Goal: Transaction & Acquisition: Purchase product/service

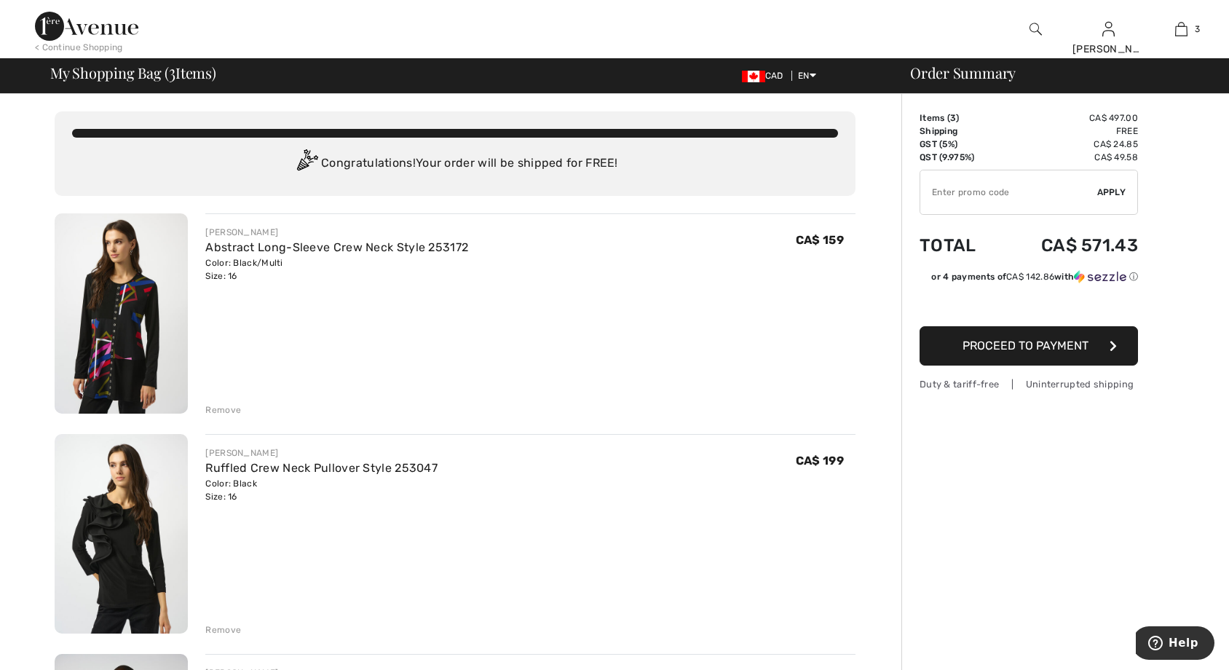
click at [158, 520] on img at bounding box center [121, 534] width 133 height 200
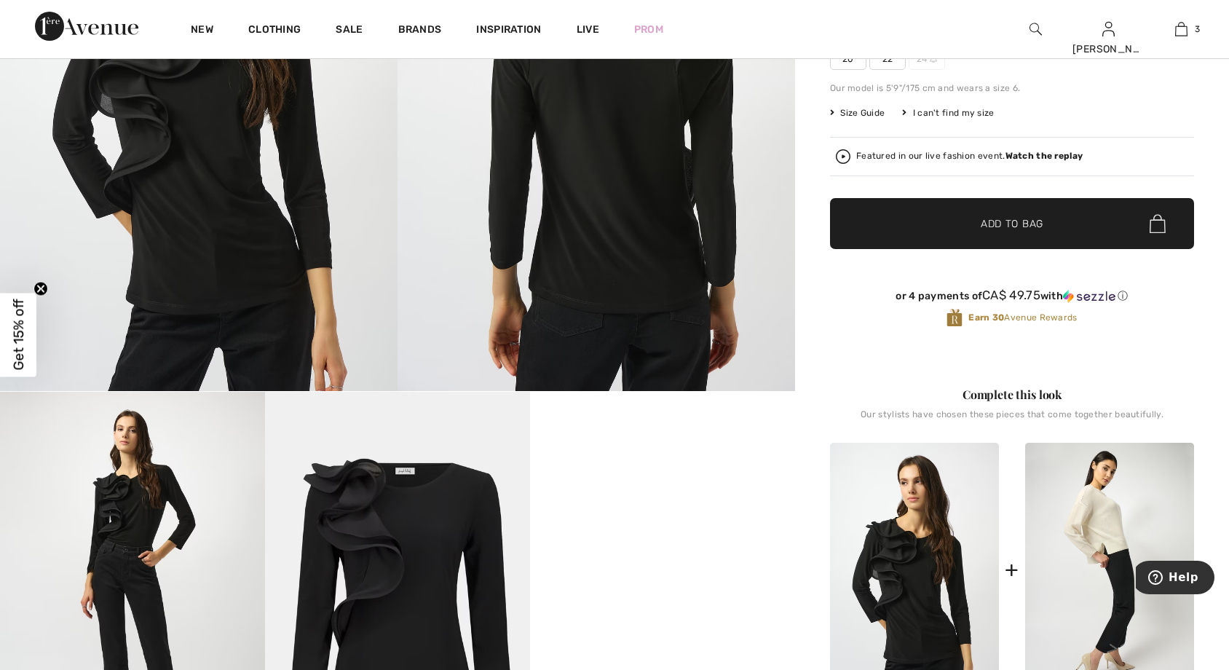
scroll to position [146, 0]
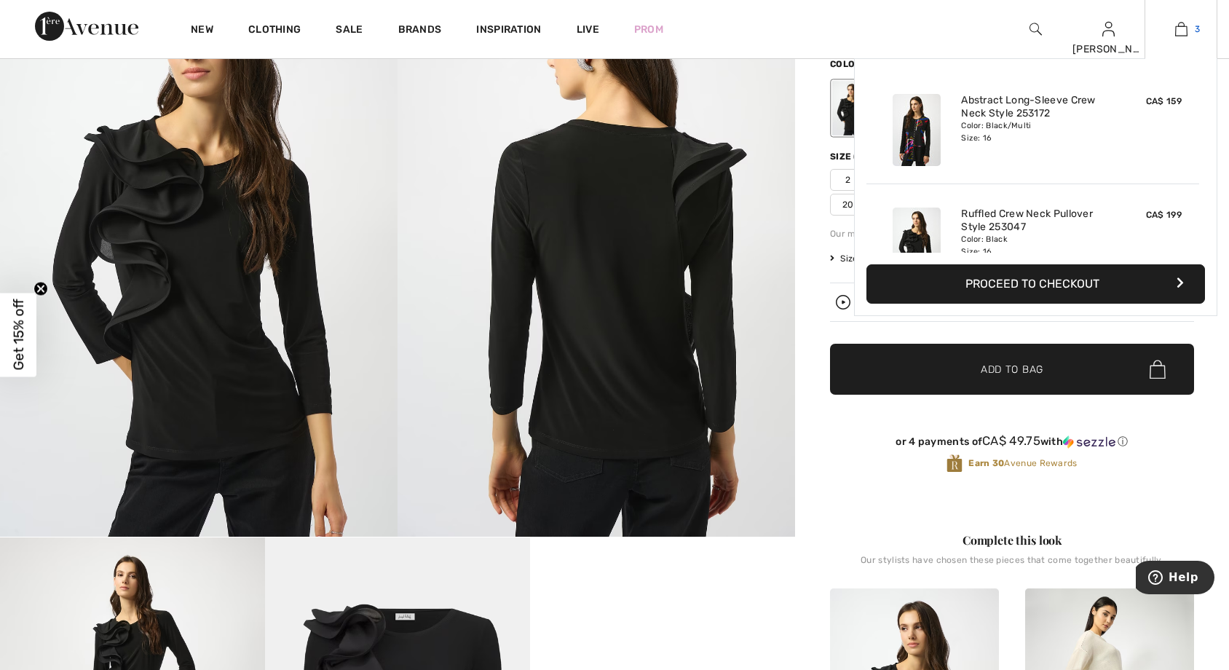
click at [1190, 26] on link "3" at bounding box center [1180, 28] width 71 height 17
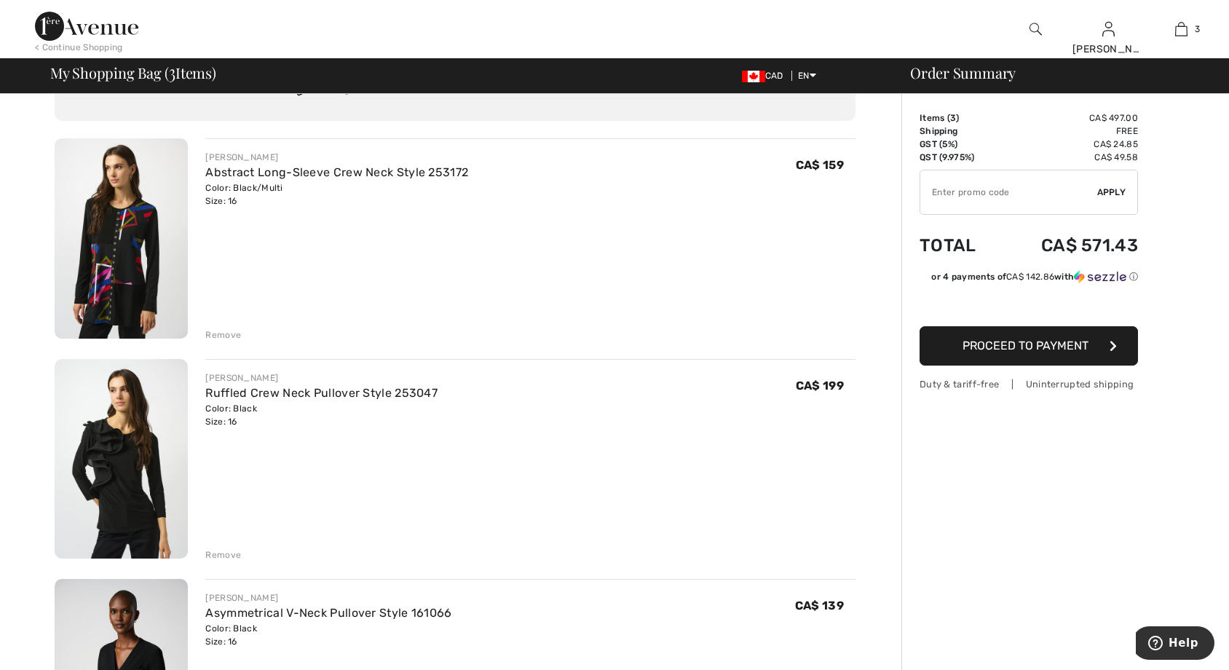
scroll to position [146, 0]
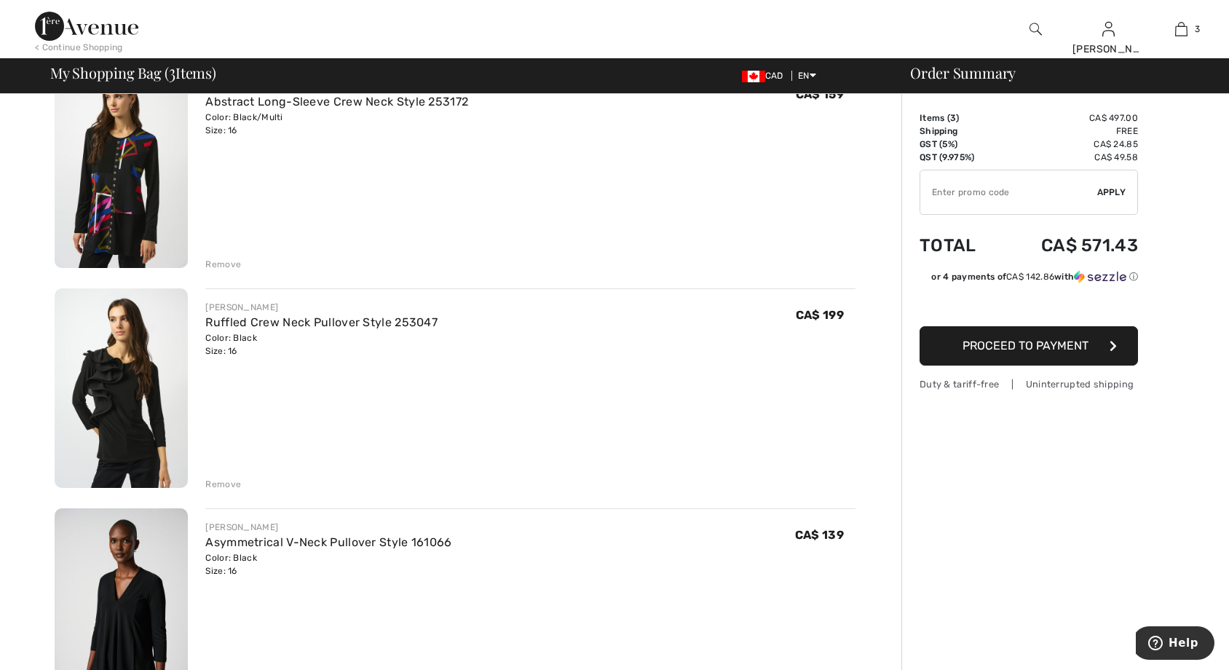
click at [219, 486] on div "Remove" at bounding box center [223, 484] width 36 height 13
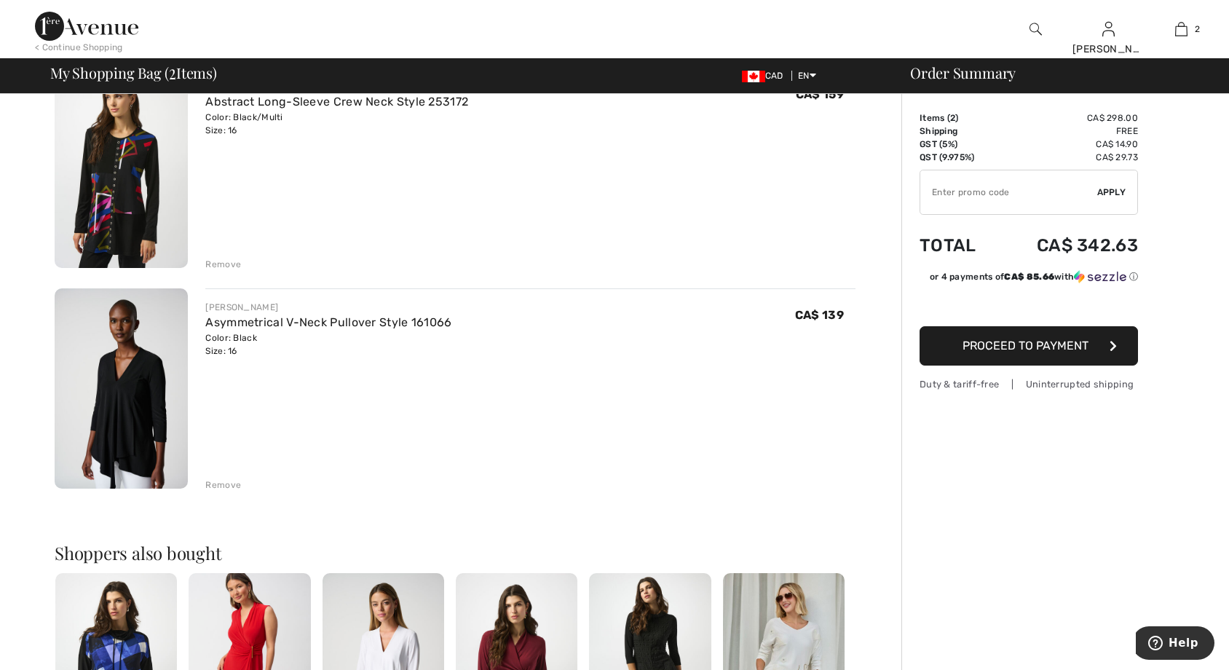
scroll to position [0, 0]
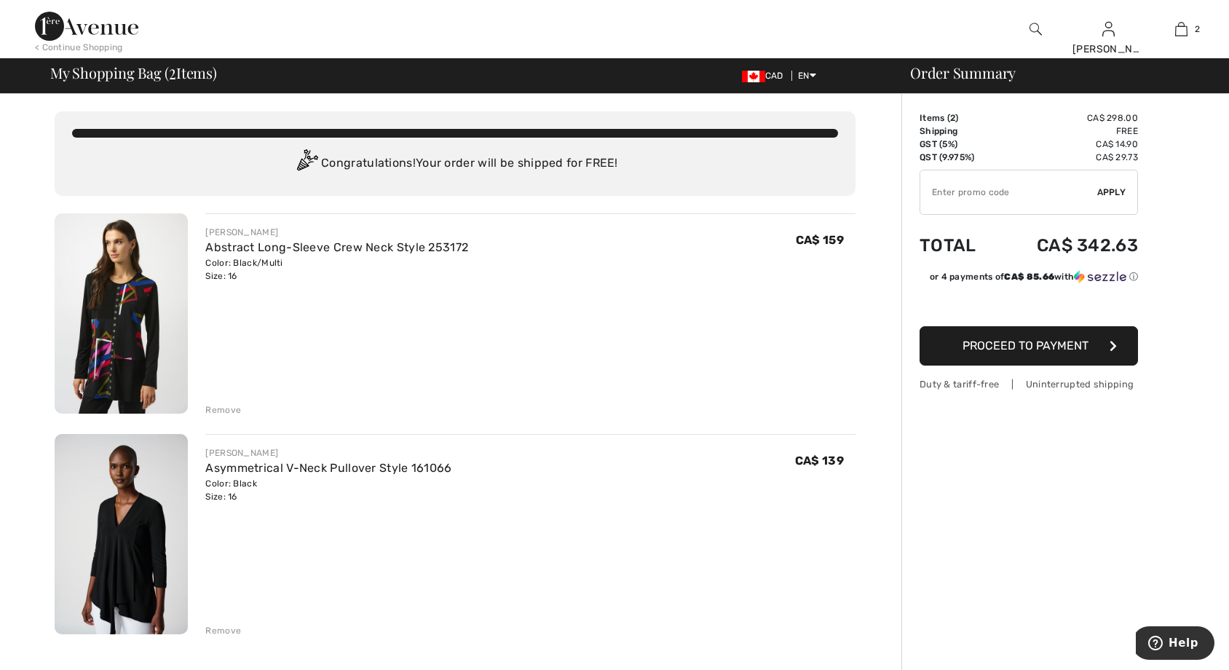
click at [84, 24] on img at bounding box center [86, 26] width 103 height 29
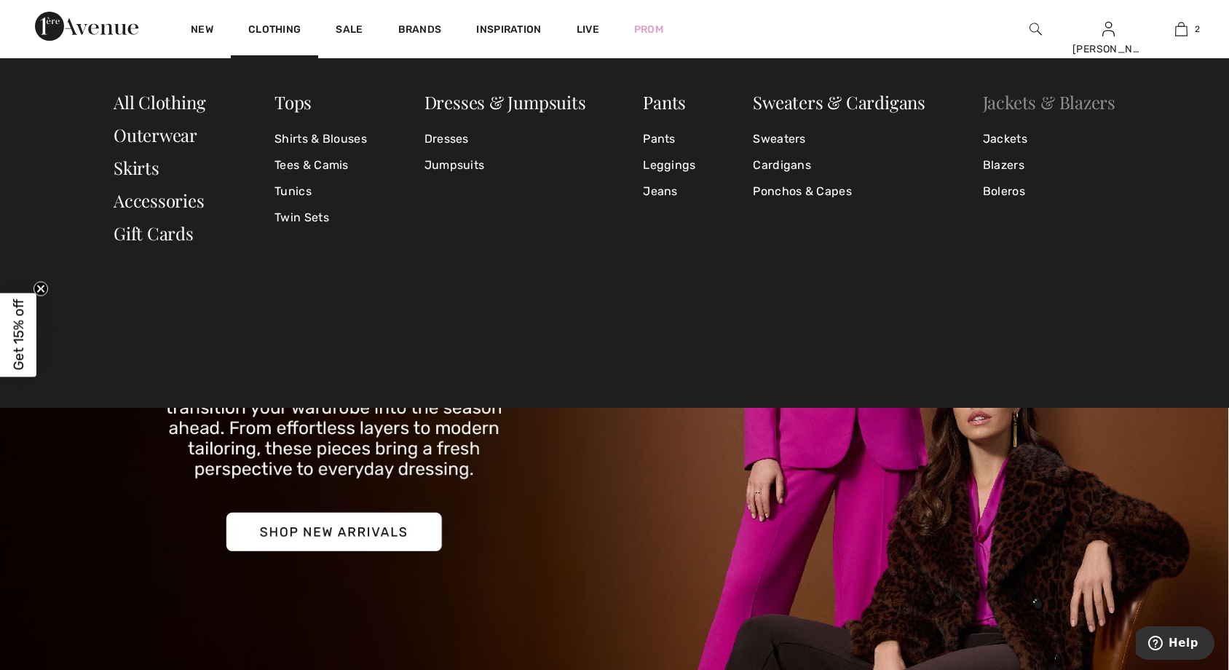
click at [1016, 103] on link "Jackets & Blazers" at bounding box center [1049, 101] width 132 height 23
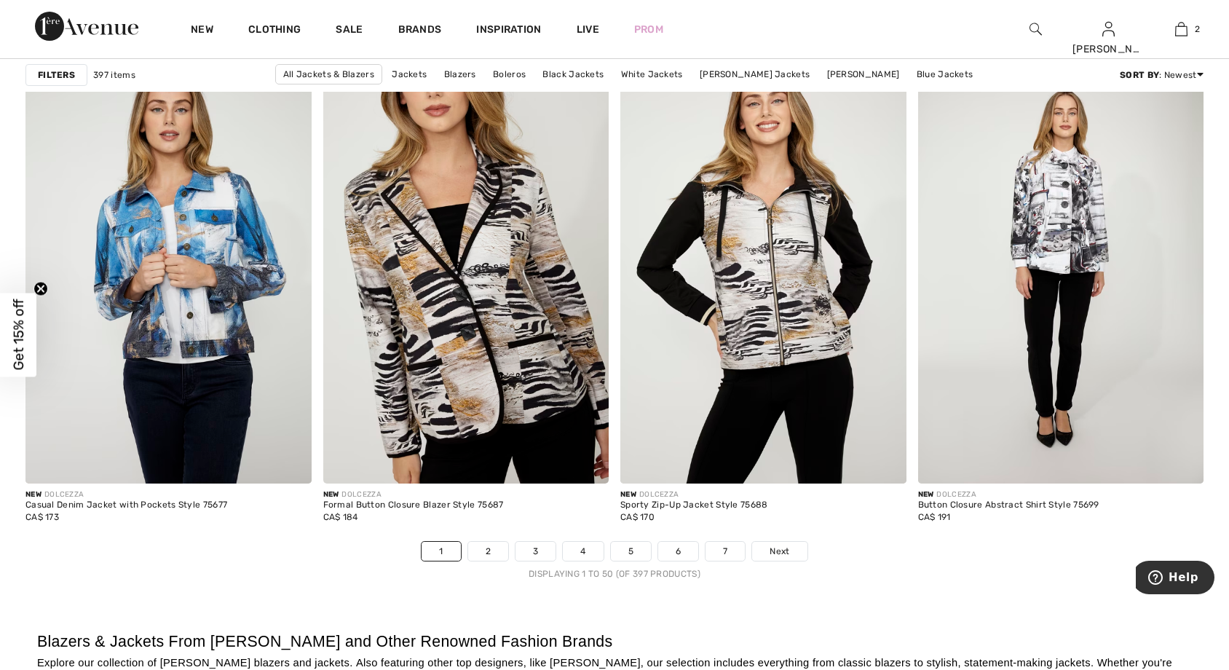
scroll to position [7206, 0]
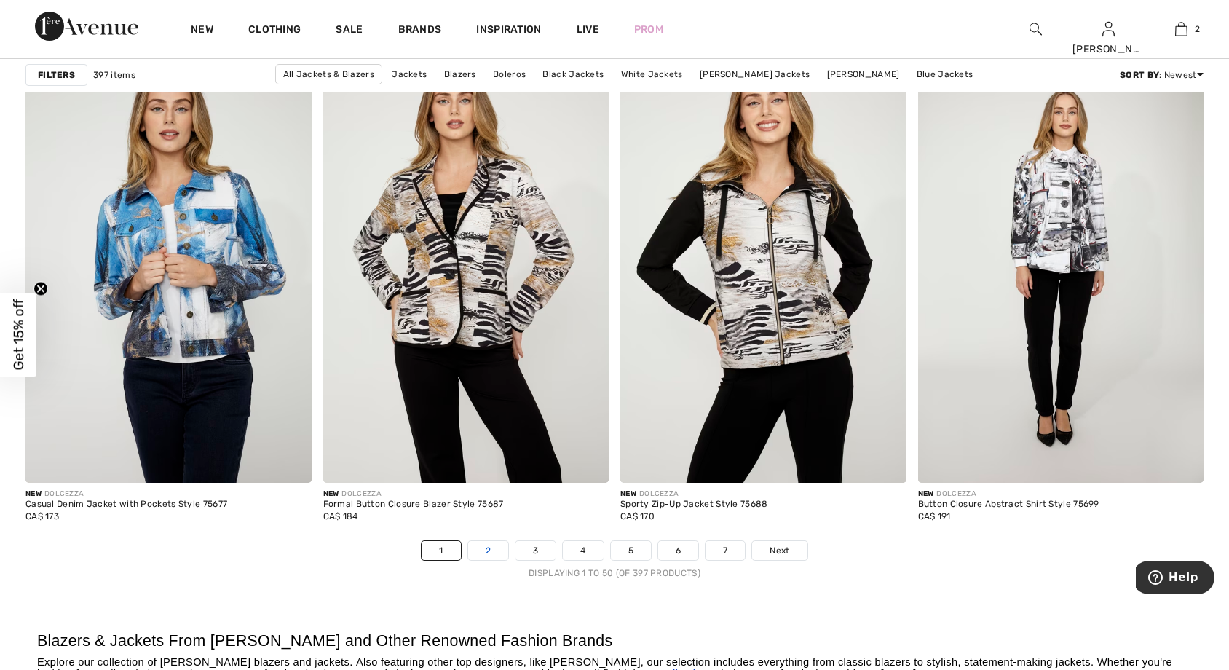
click at [491, 552] on link "2" at bounding box center [488, 550] width 40 height 19
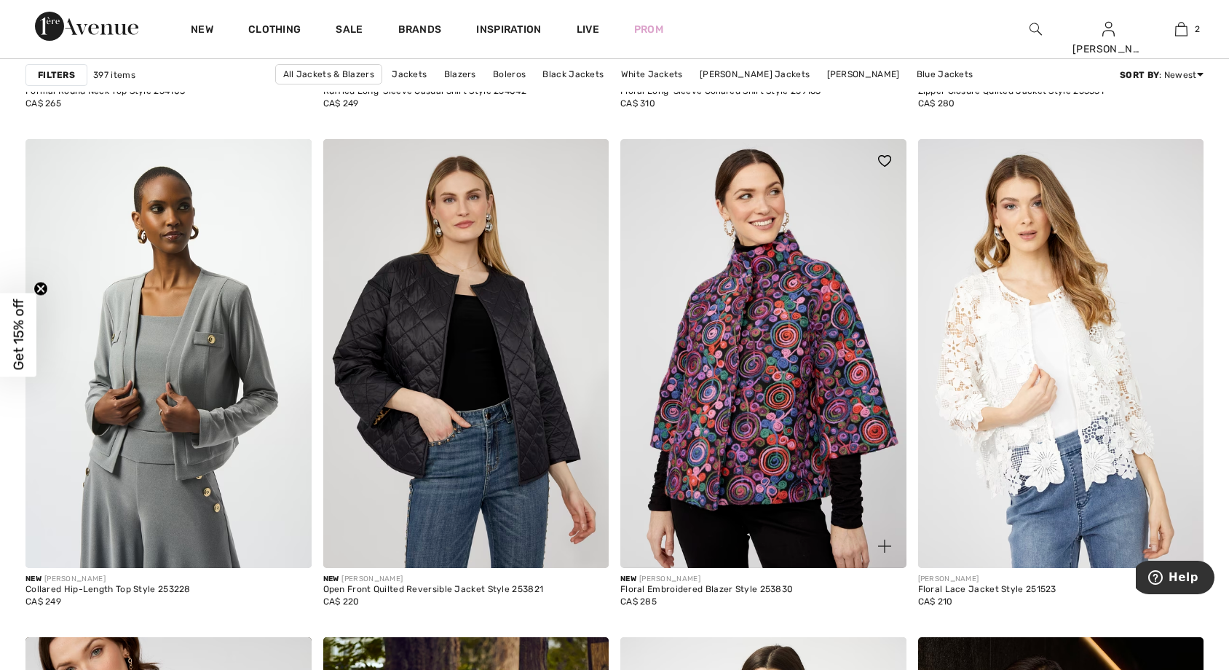
scroll to position [2839, 0]
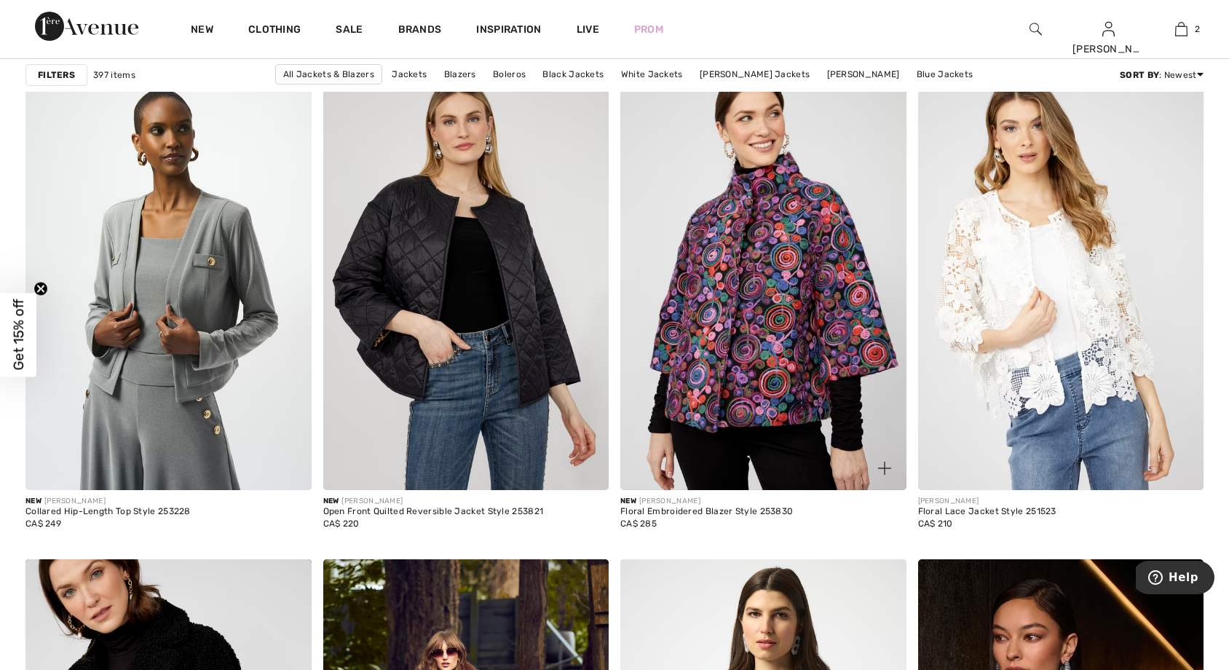
click at [774, 396] on img at bounding box center [763, 275] width 286 height 429
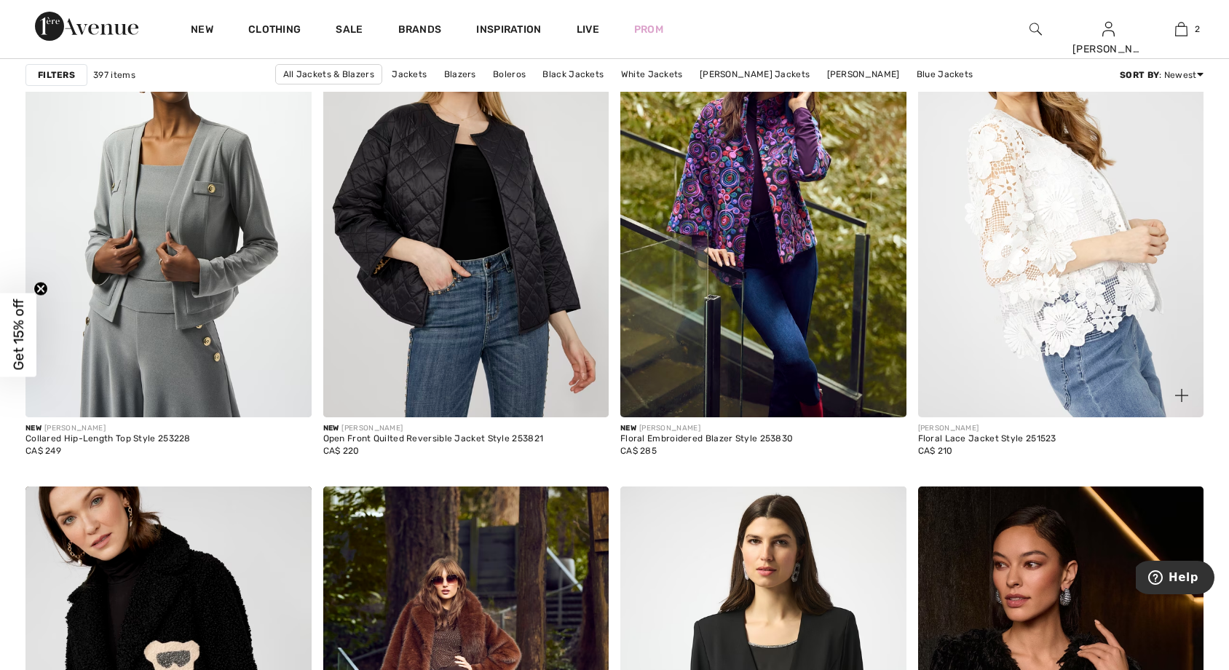
click at [1073, 287] on img at bounding box center [1061, 202] width 286 height 429
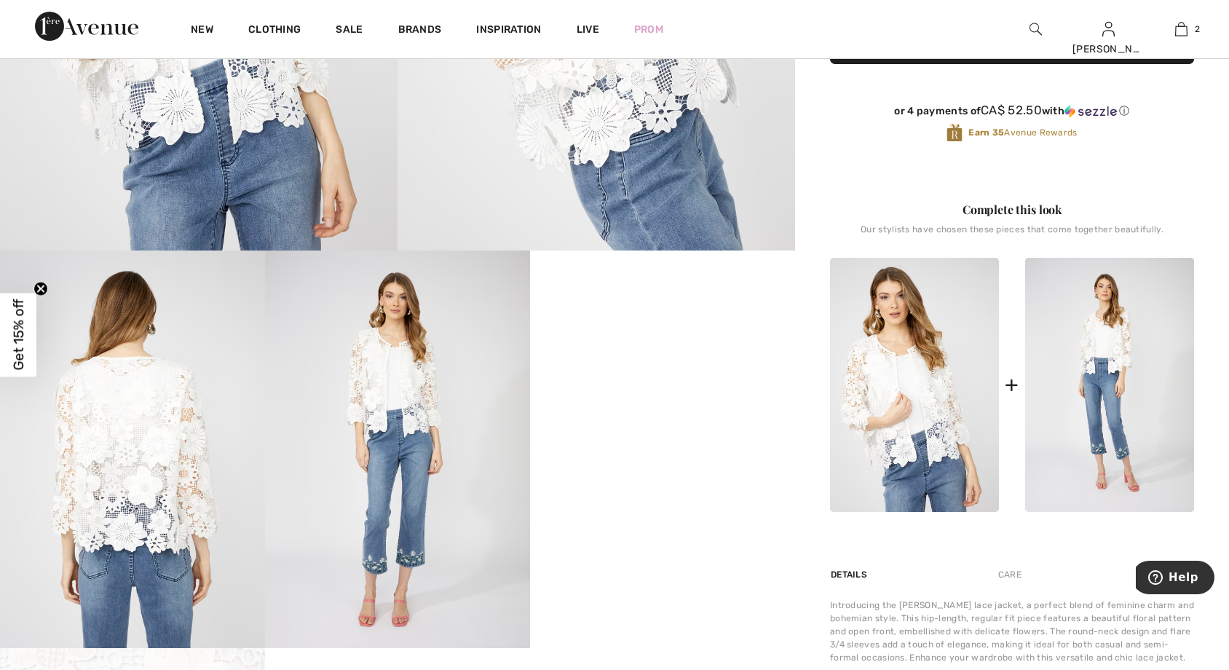
scroll to position [437, 0]
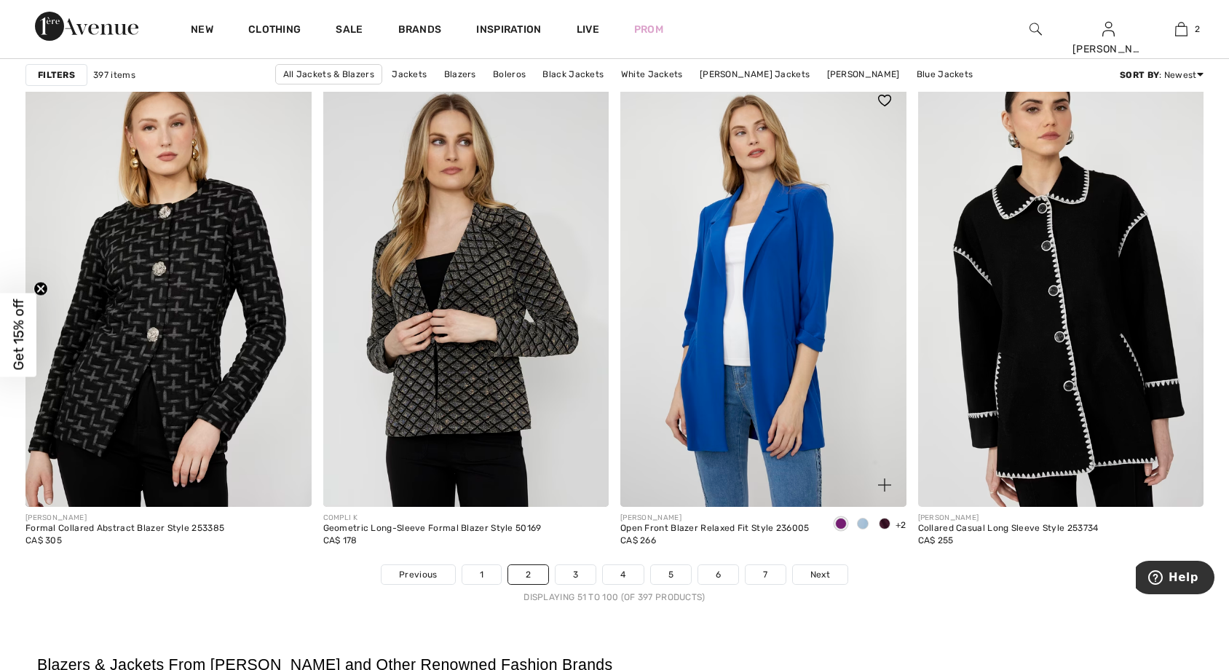
scroll to position [7206, 0]
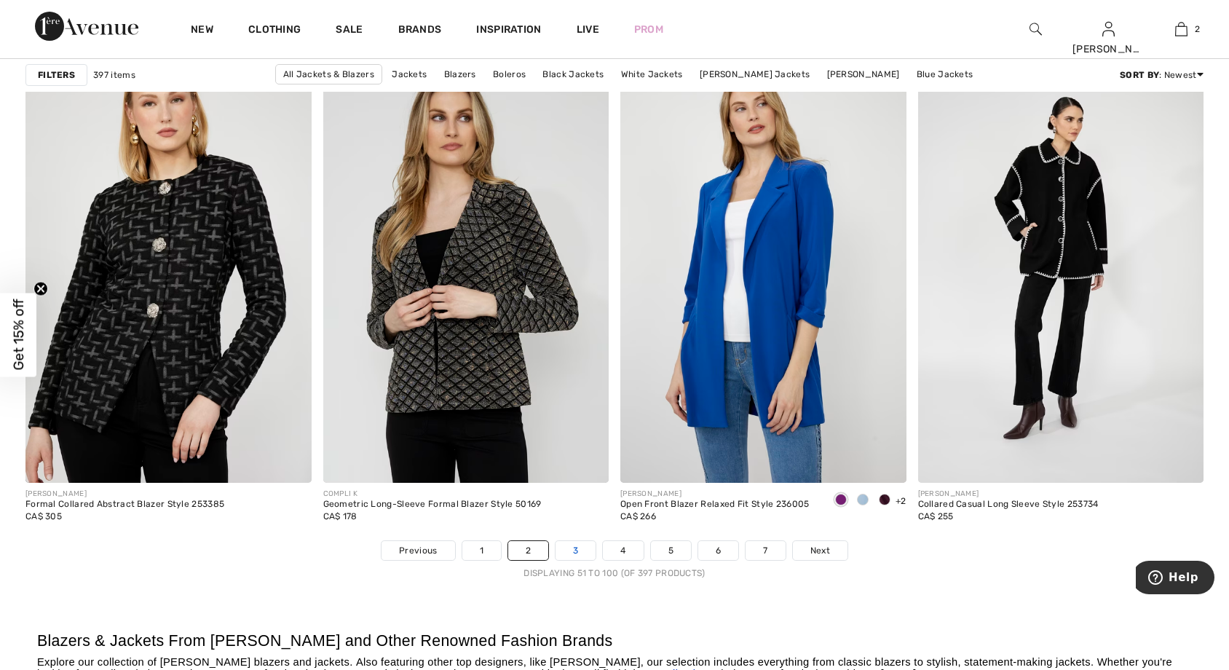
click at [571, 548] on link "3" at bounding box center [575, 550] width 40 height 19
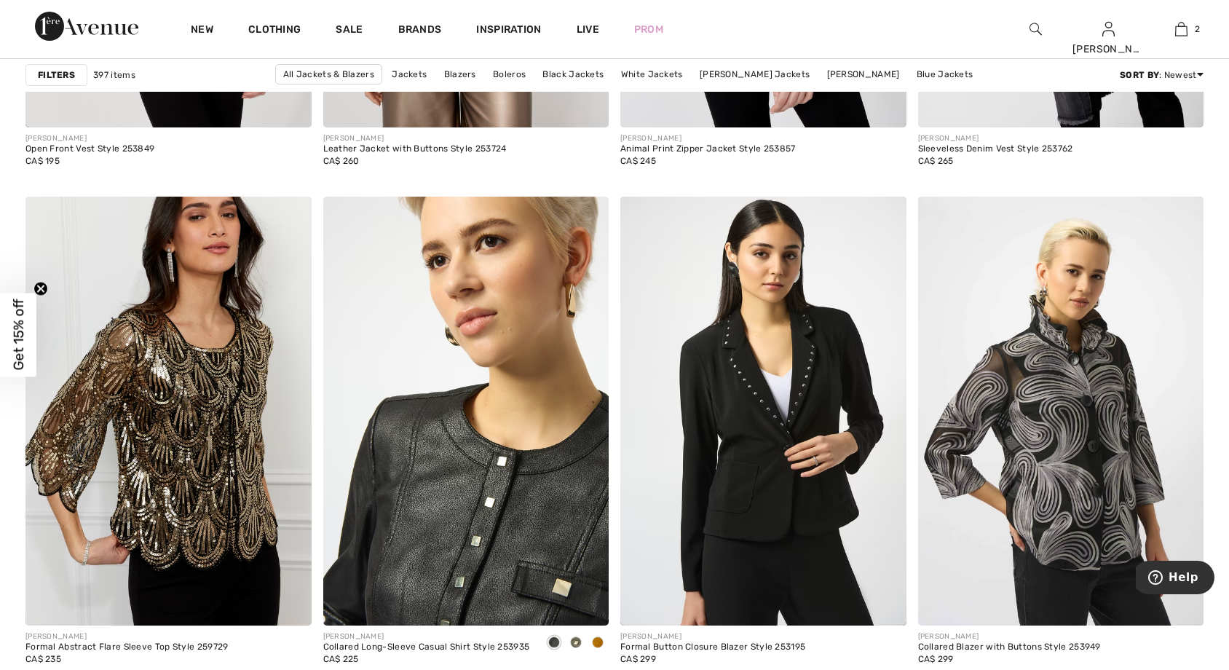
scroll to position [1529, 0]
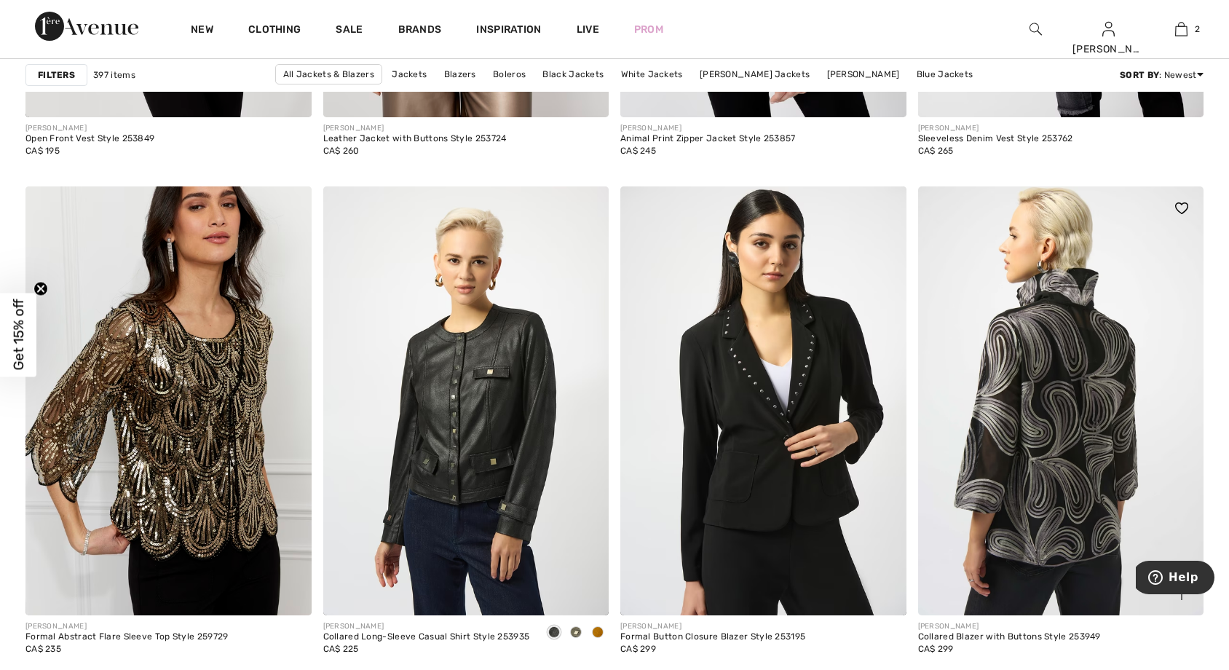
click at [1068, 509] on img at bounding box center [1061, 400] width 286 height 429
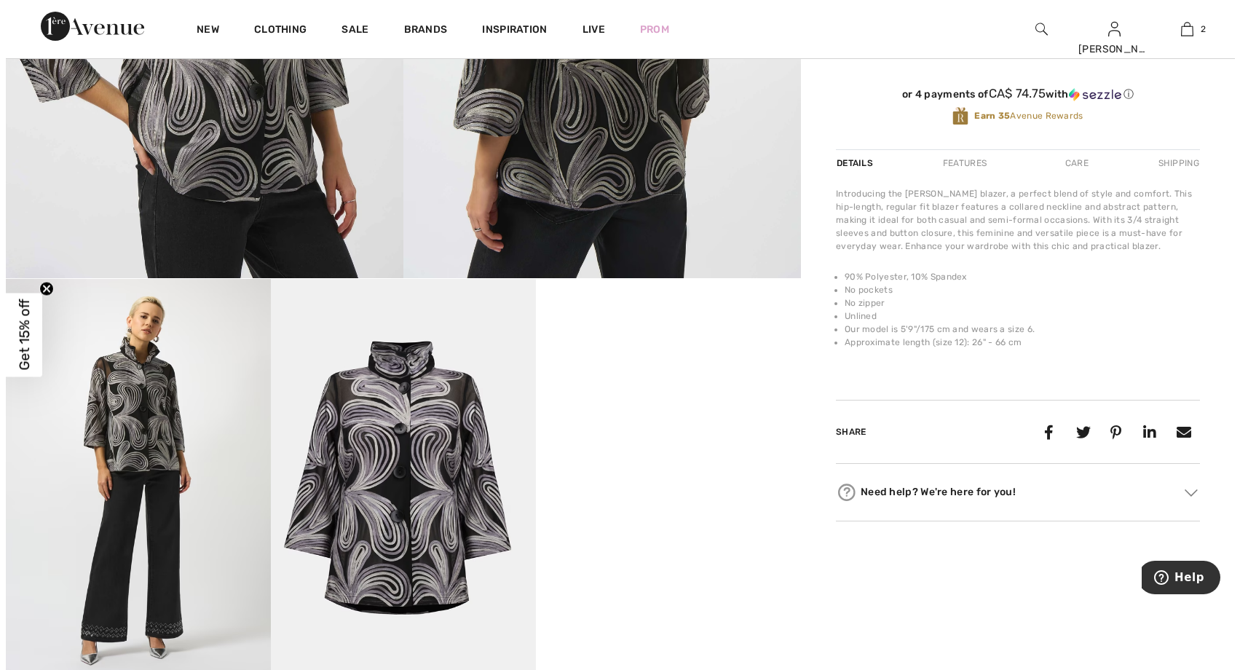
scroll to position [437, 0]
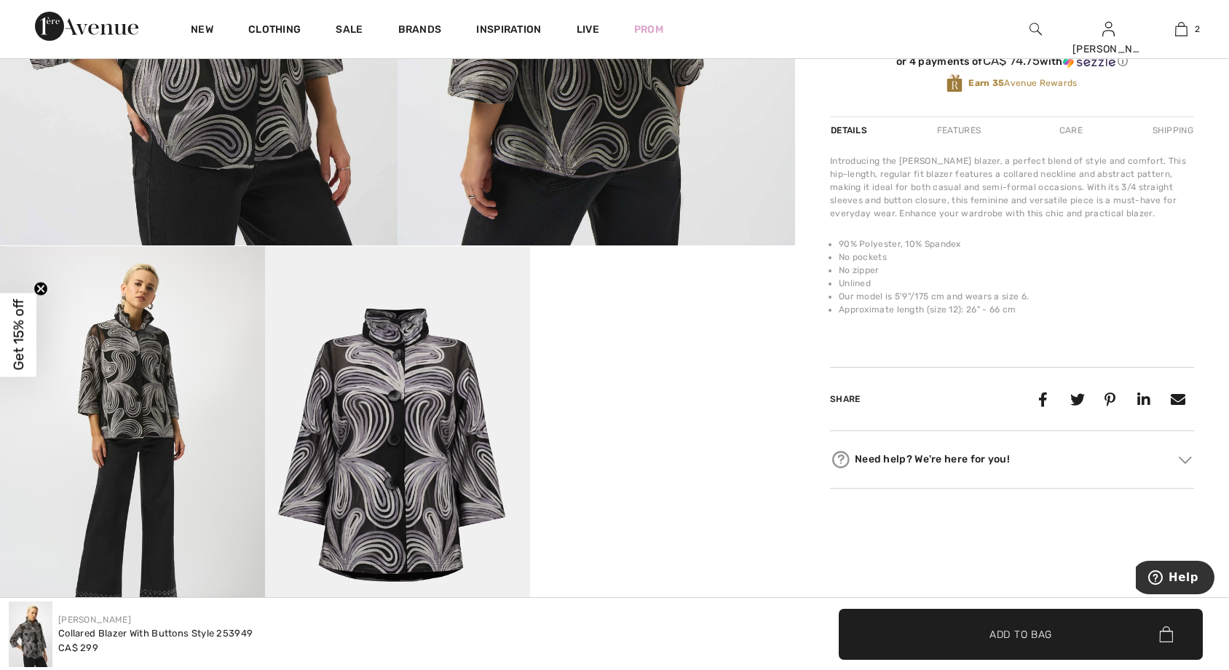
click at [149, 370] on img at bounding box center [132, 444] width 265 height 397
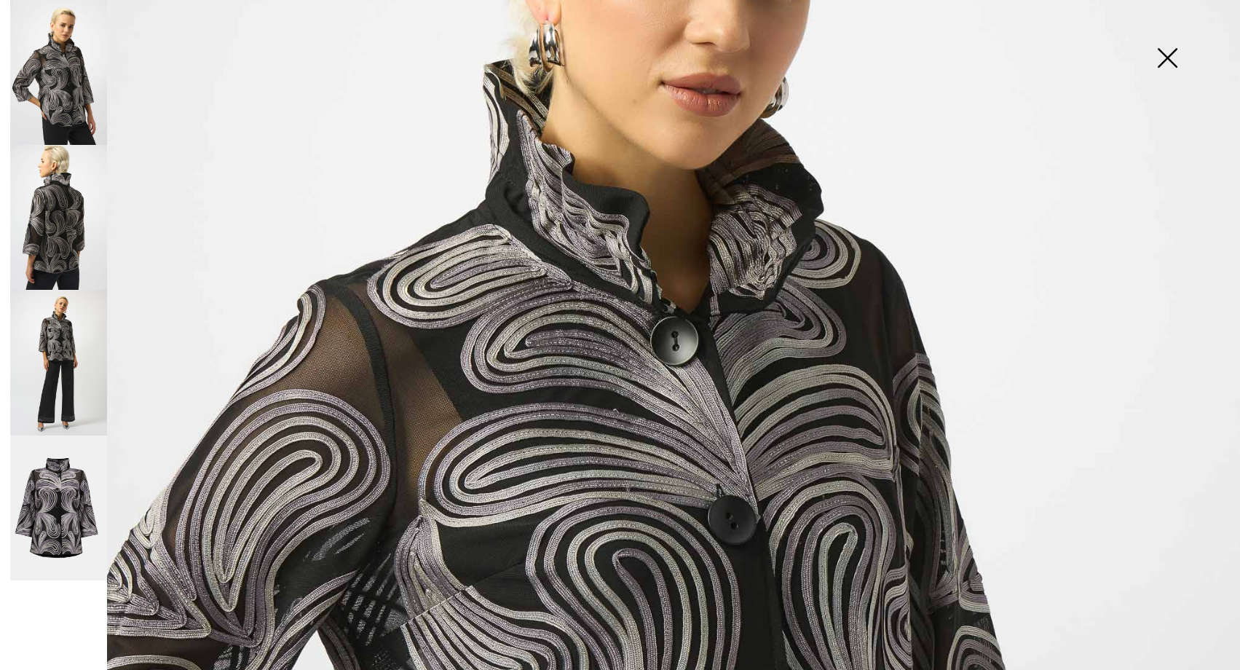
scroll to position [364, 0]
click at [82, 371] on img at bounding box center [58, 362] width 97 height 145
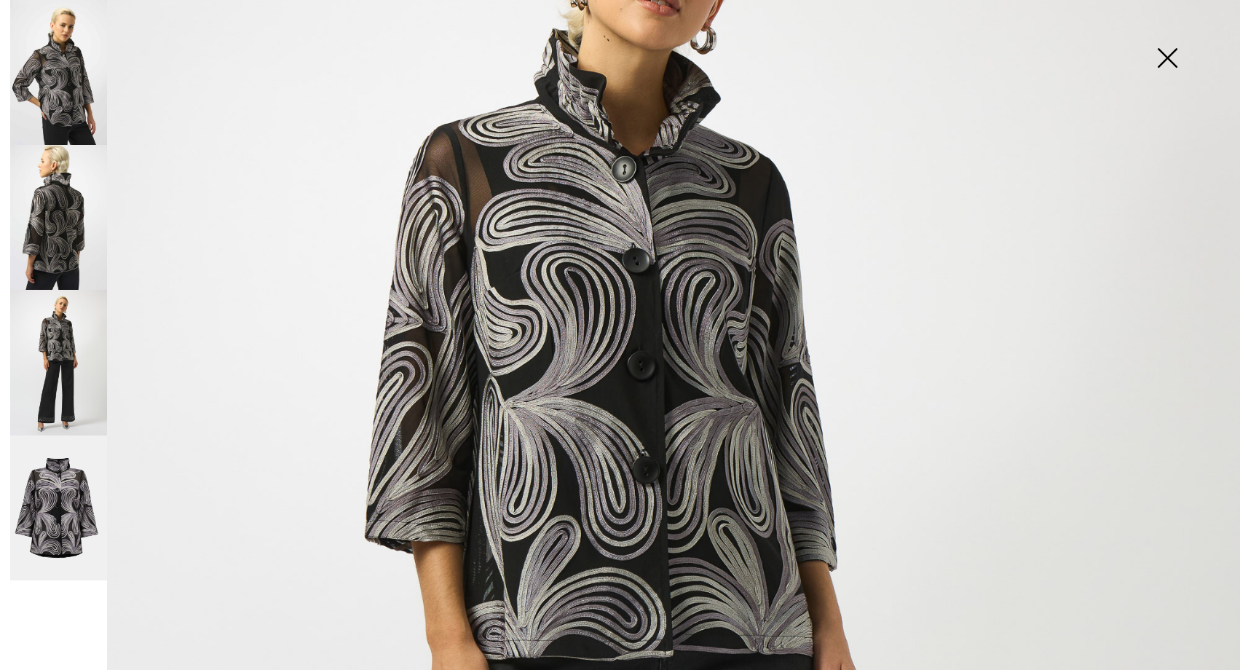
scroll to position [146, 0]
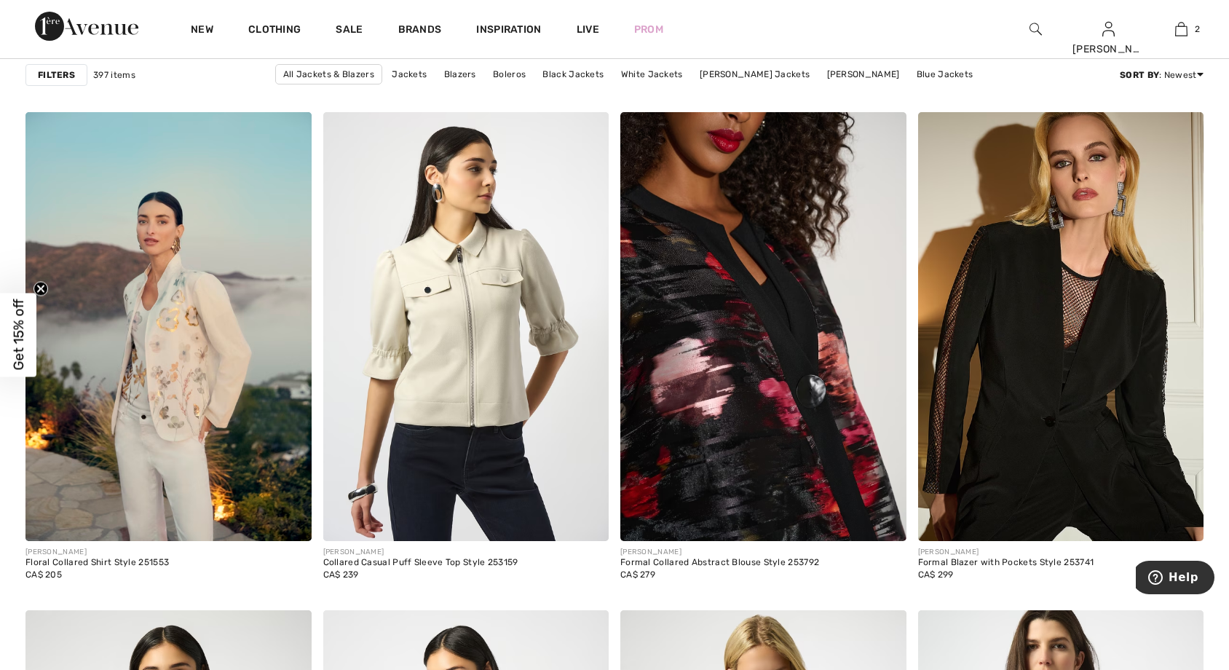
scroll to position [6187, 0]
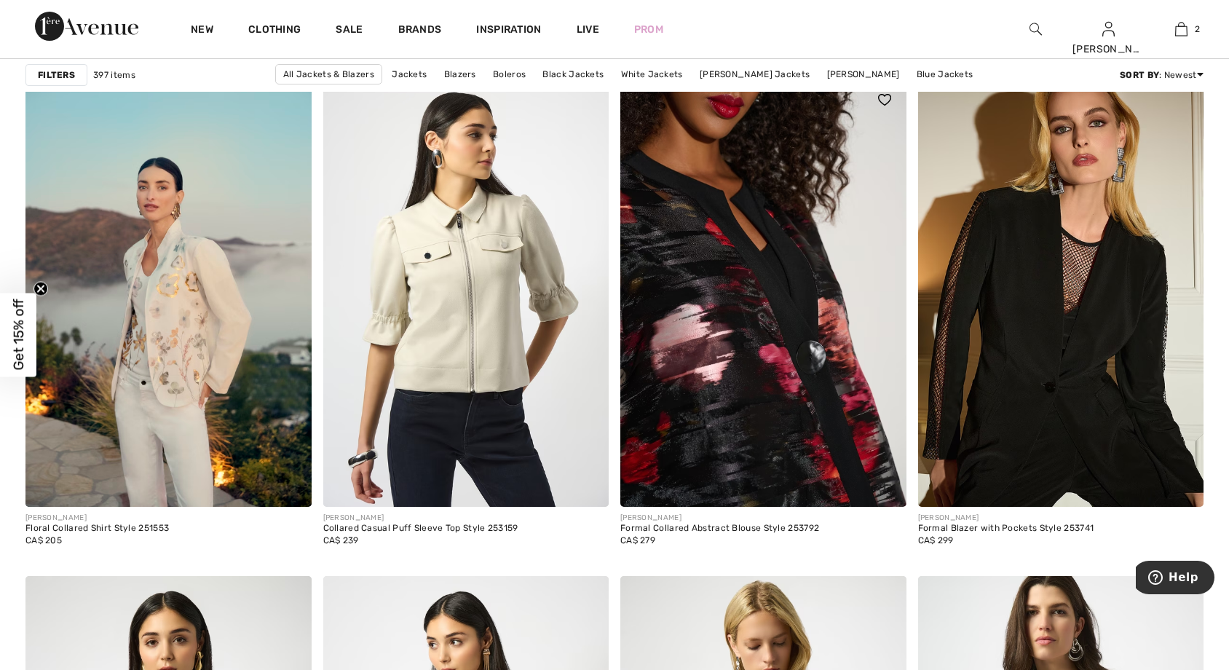
click at [714, 393] on img at bounding box center [763, 292] width 286 height 429
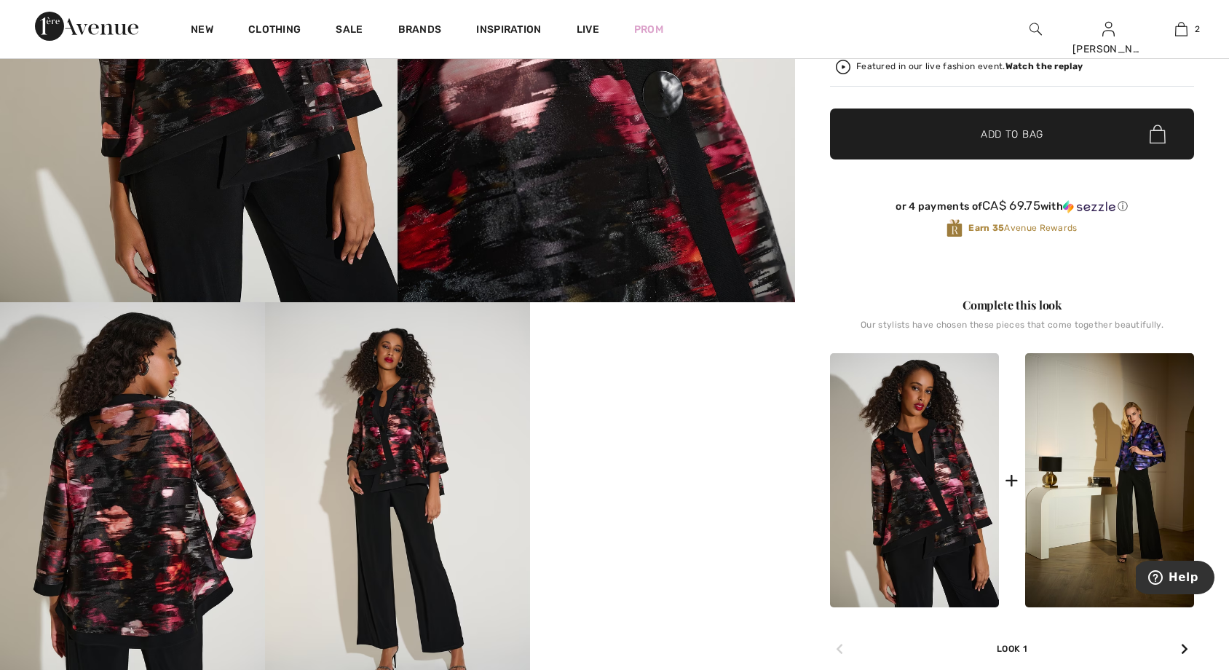
scroll to position [437, 0]
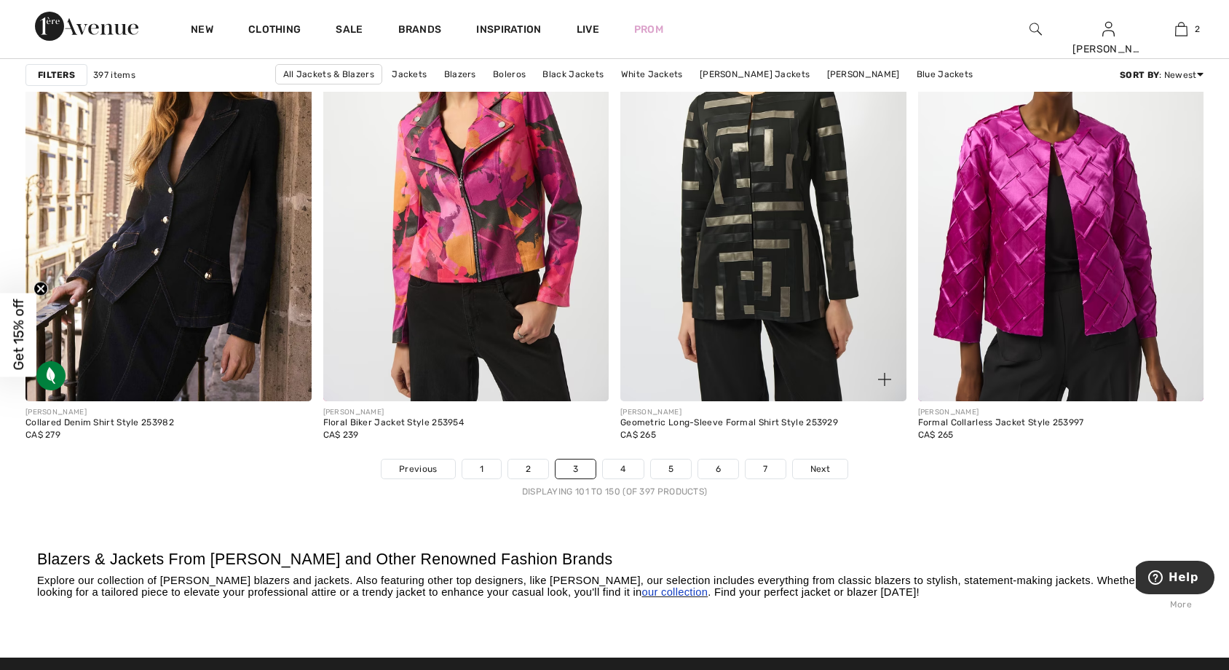
scroll to position [7206, 0]
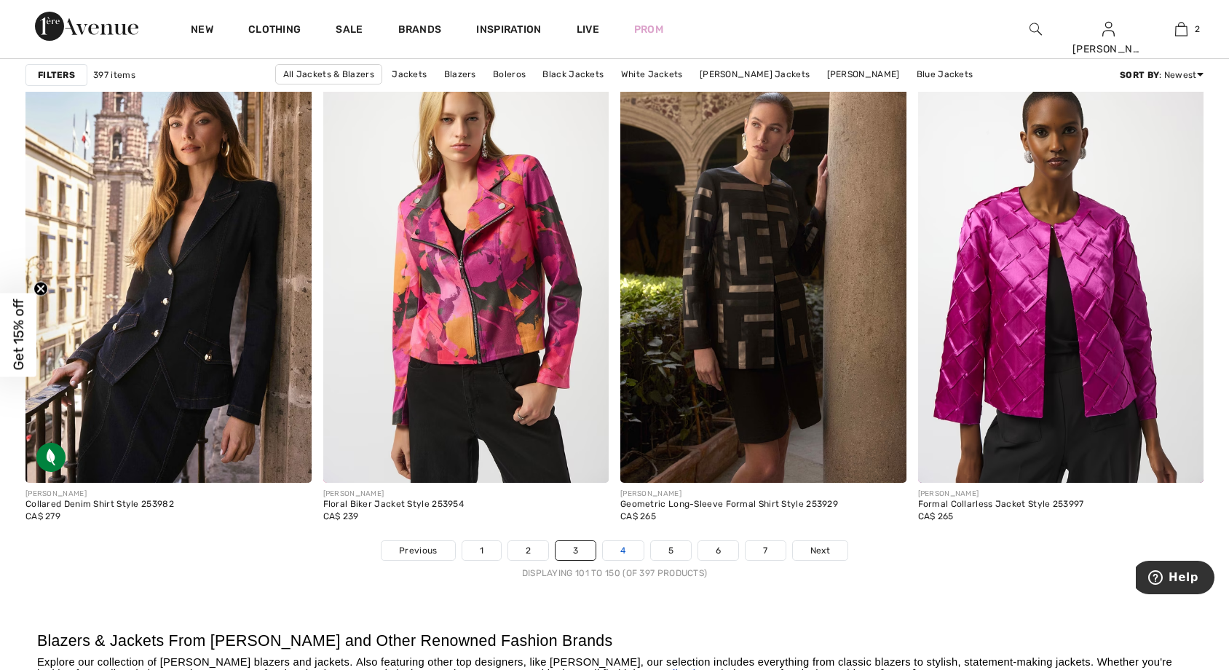
click at [620, 550] on link "4" at bounding box center [623, 550] width 40 height 19
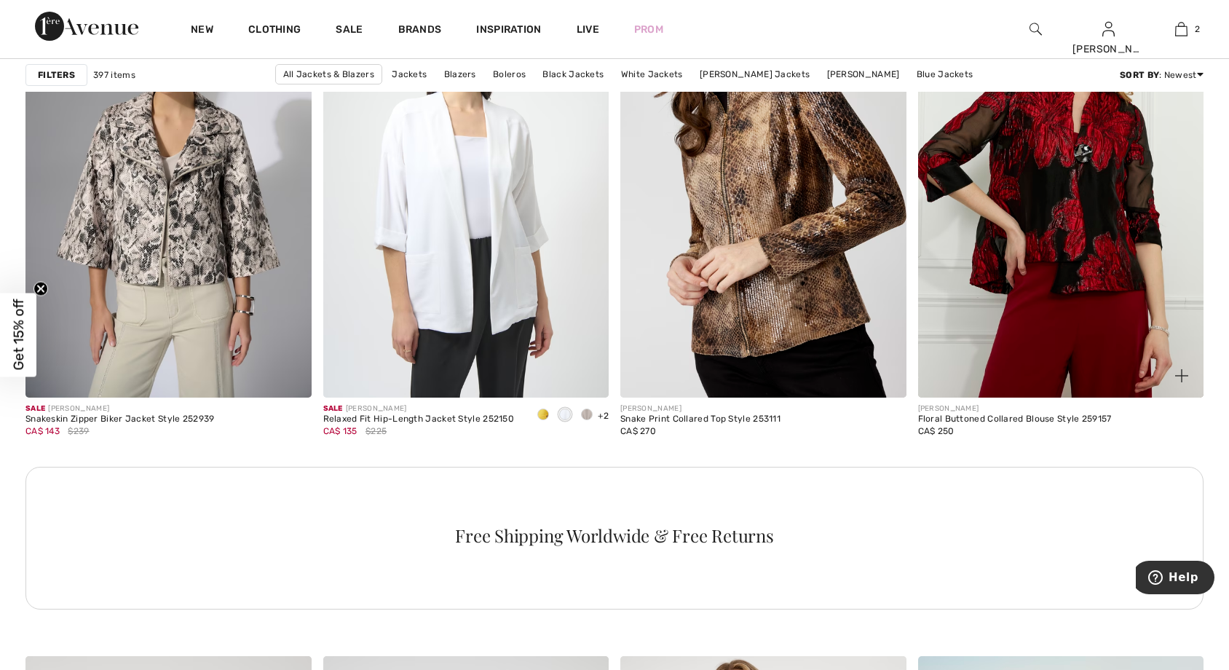
scroll to position [1529, 0]
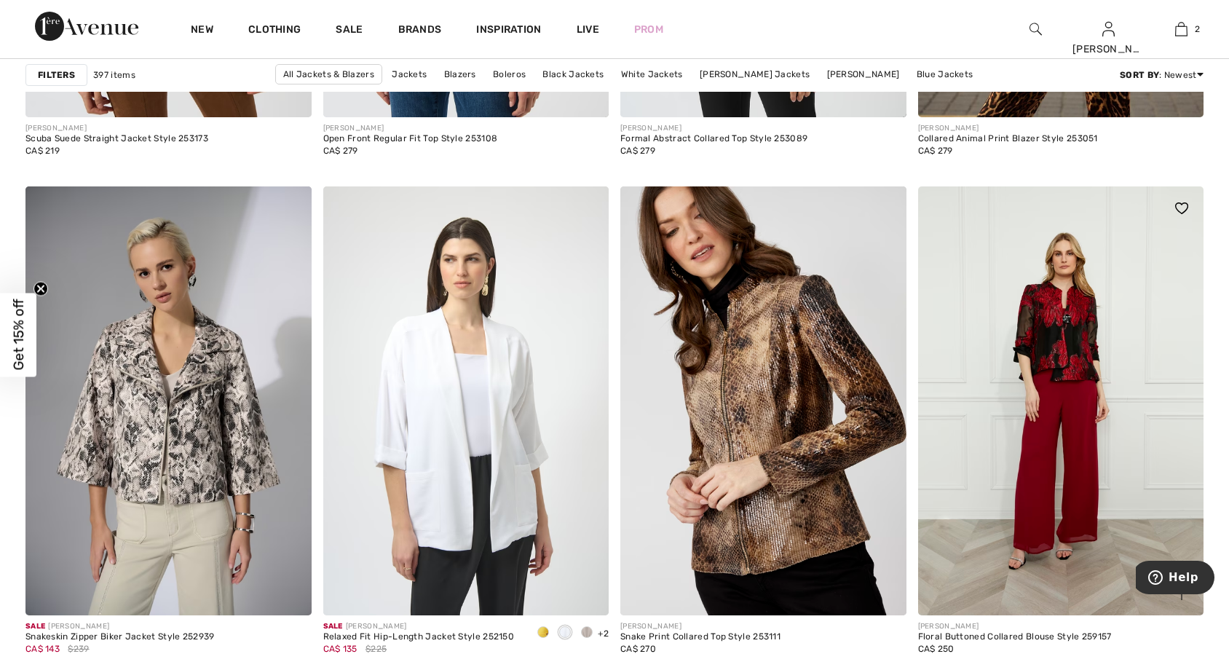
click at [1059, 392] on img at bounding box center [1061, 400] width 286 height 429
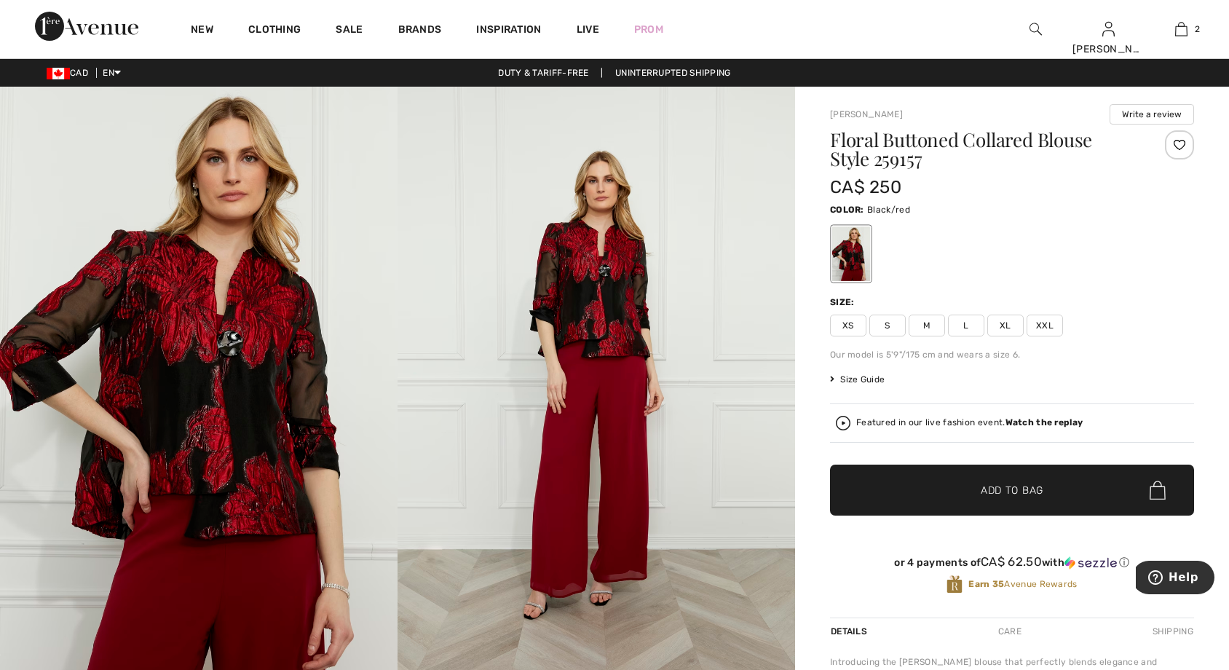
click at [242, 399] on img at bounding box center [198, 385] width 397 height 596
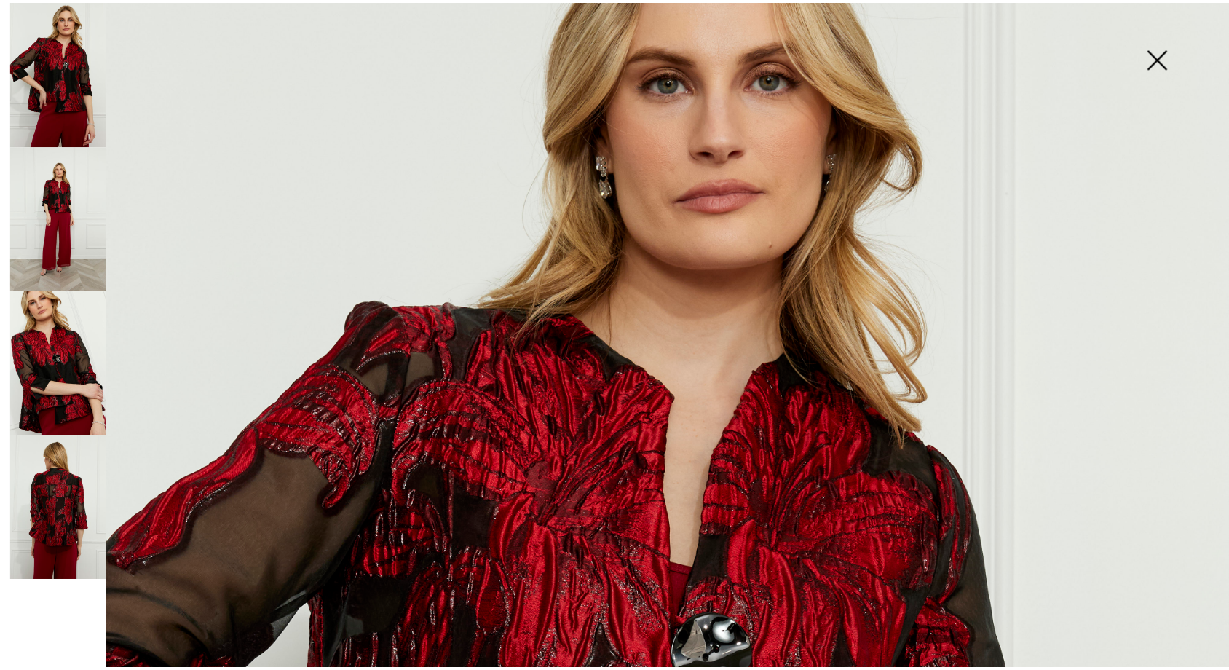
scroll to position [146, 0]
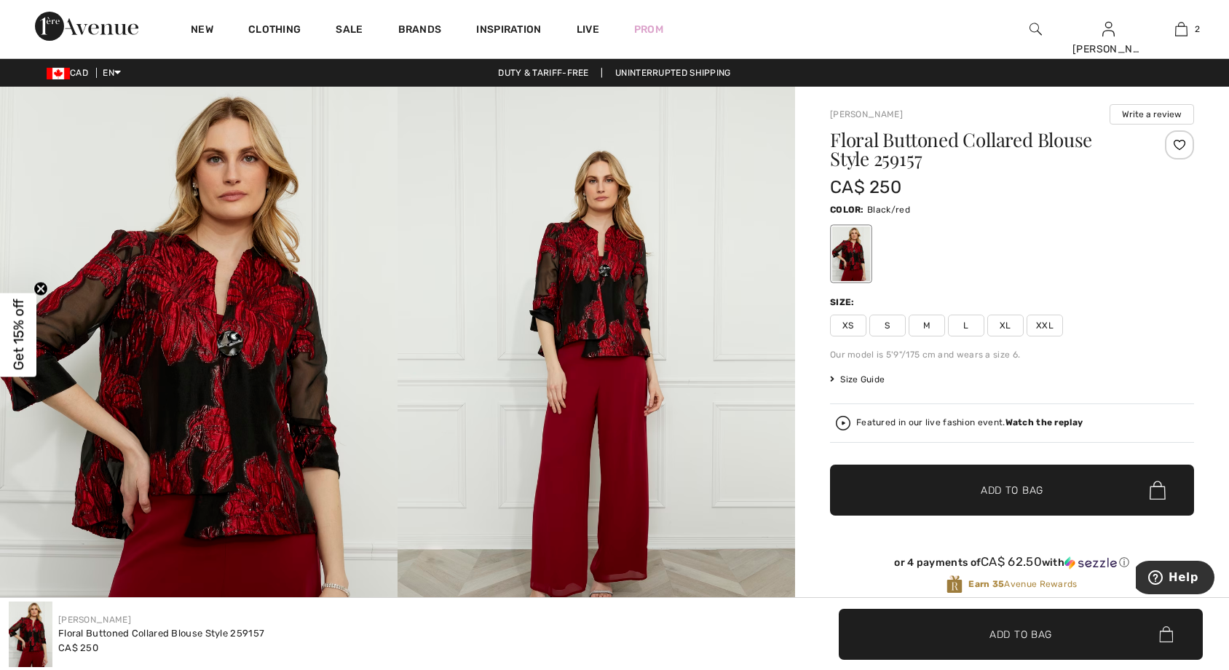
scroll to position [781, 0]
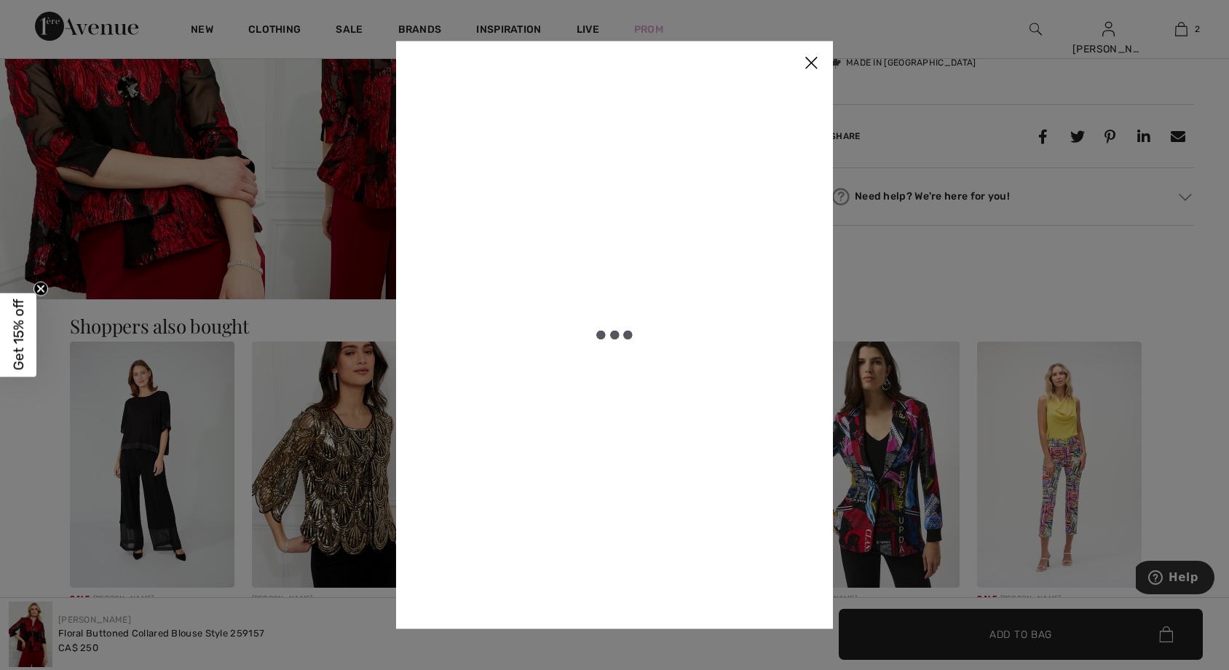
scroll to position [0, 0]
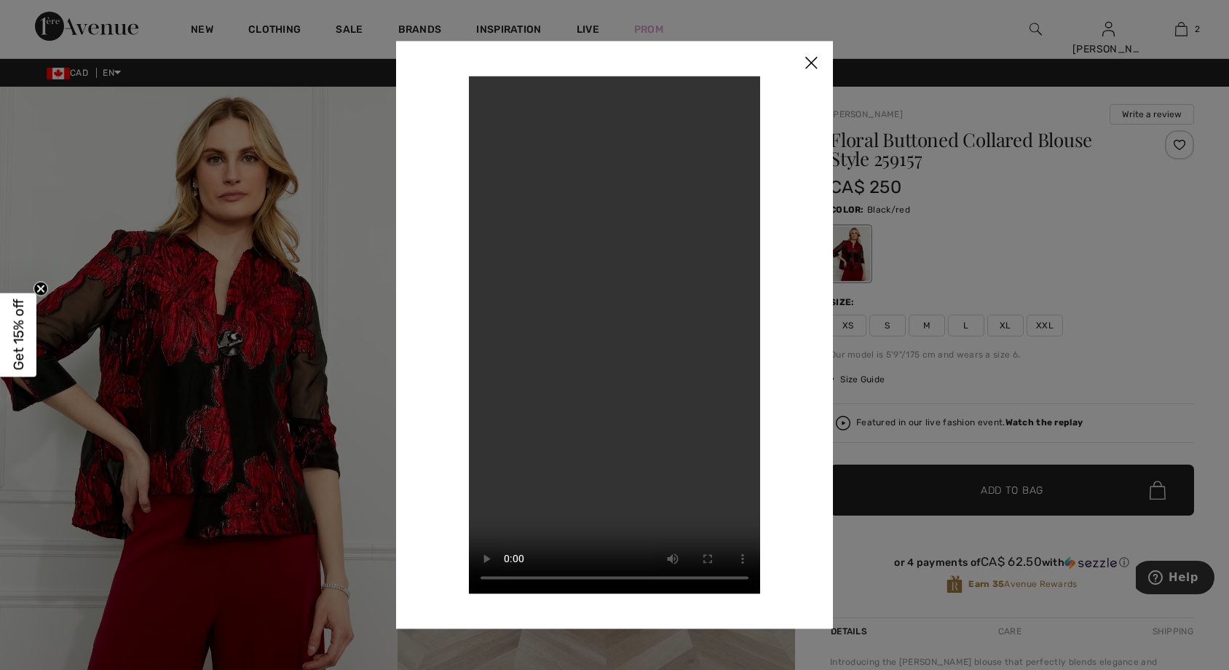
click at [917, 51] on div at bounding box center [614, 335] width 1229 height 670
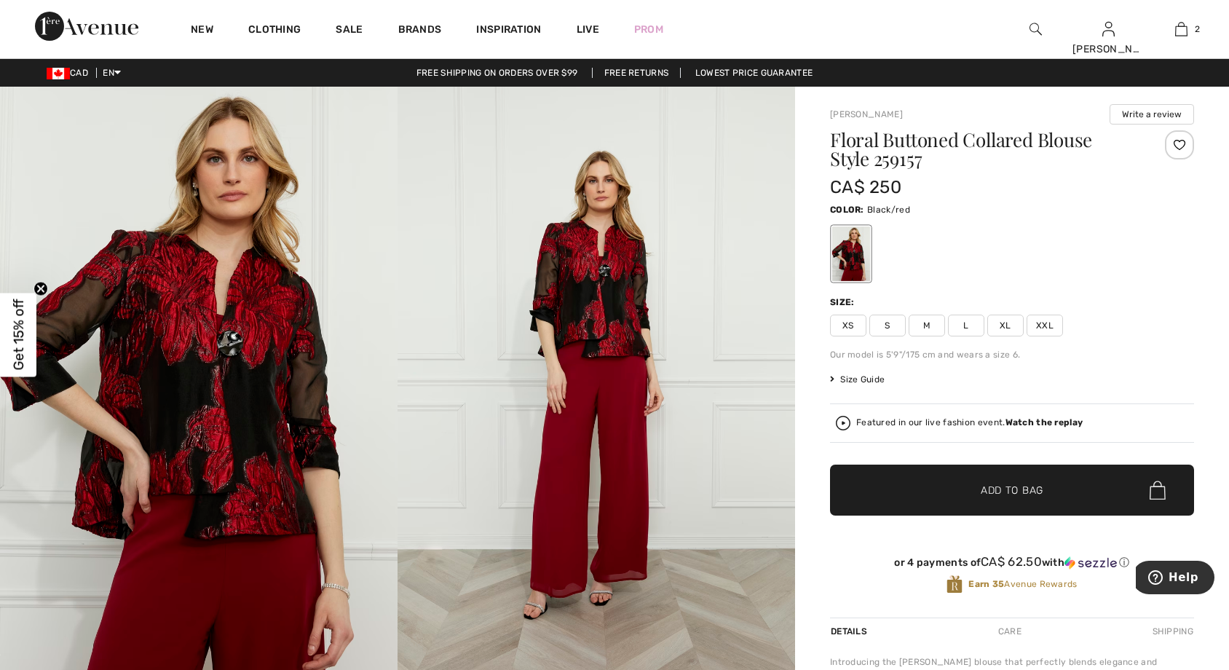
click at [574, 318] on img at bounding box center [595, 385] width 397 height 596
click at [625, 313] on img at bounding box center [595, 385] width 397 height 596
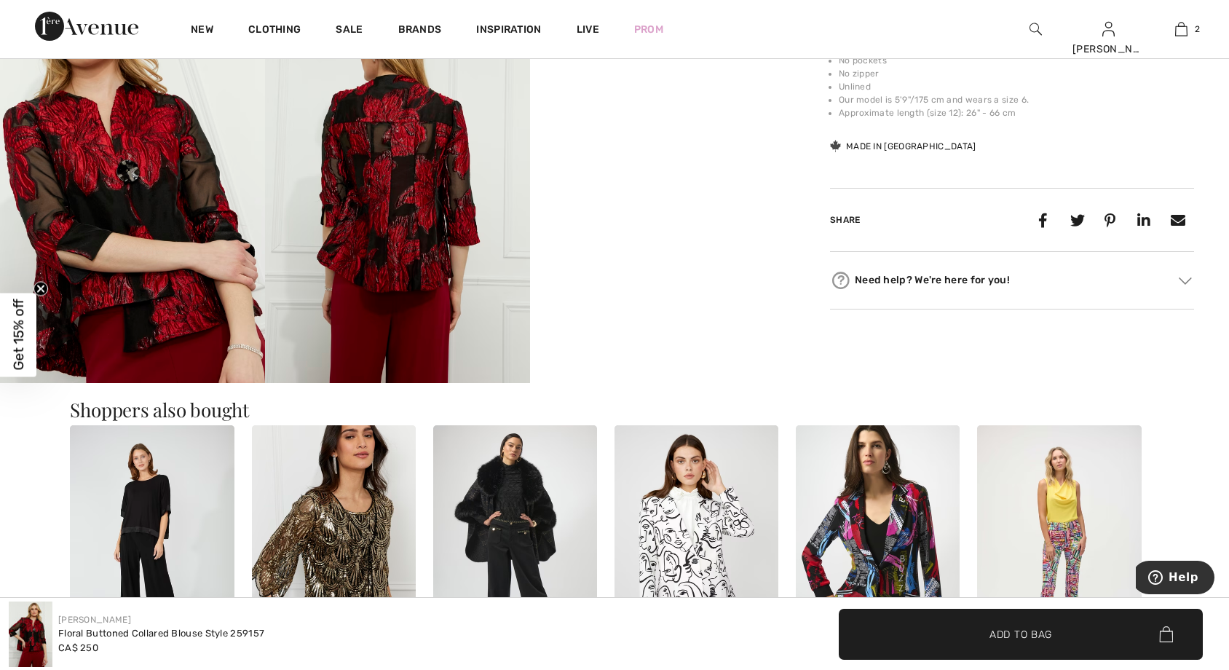
scroll to position [946, 0]
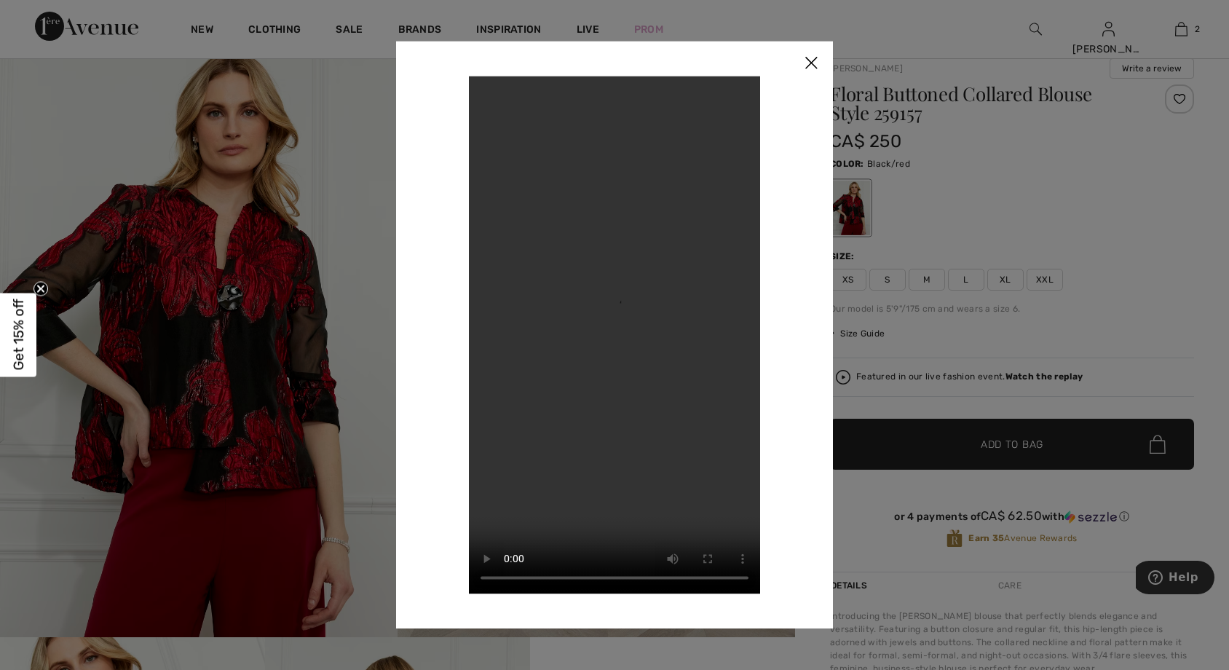
scroll to position [0, 0]
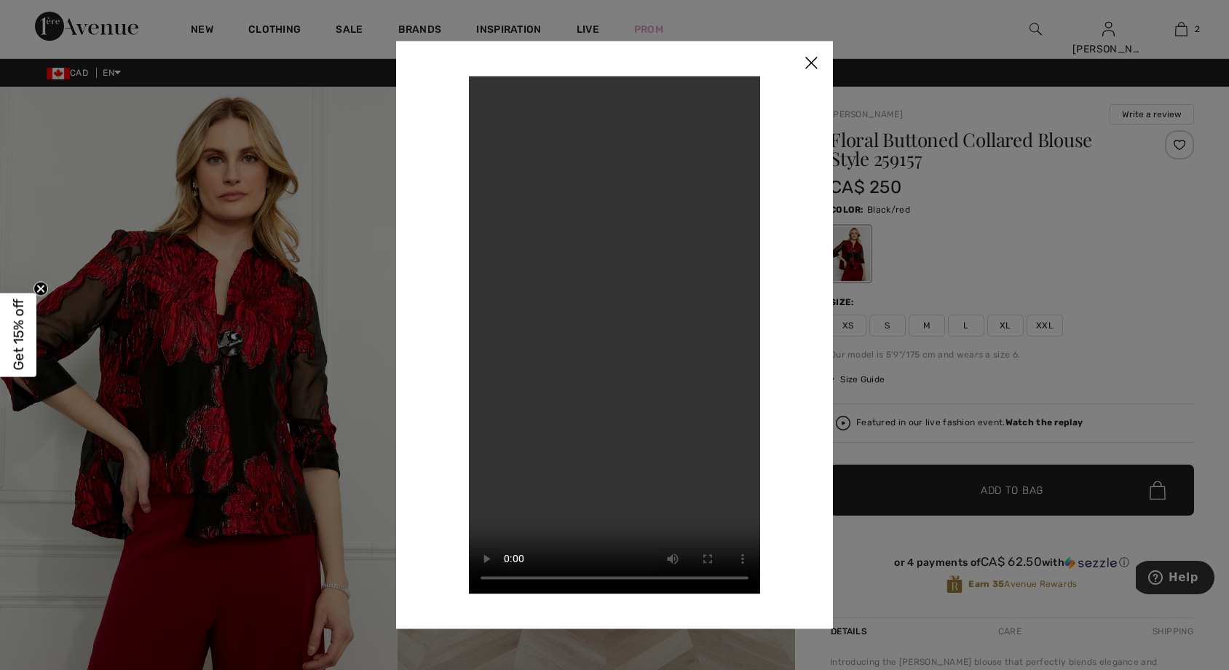
click at [812, 63] on img at bounding box center [811, 63] width 44 height 45
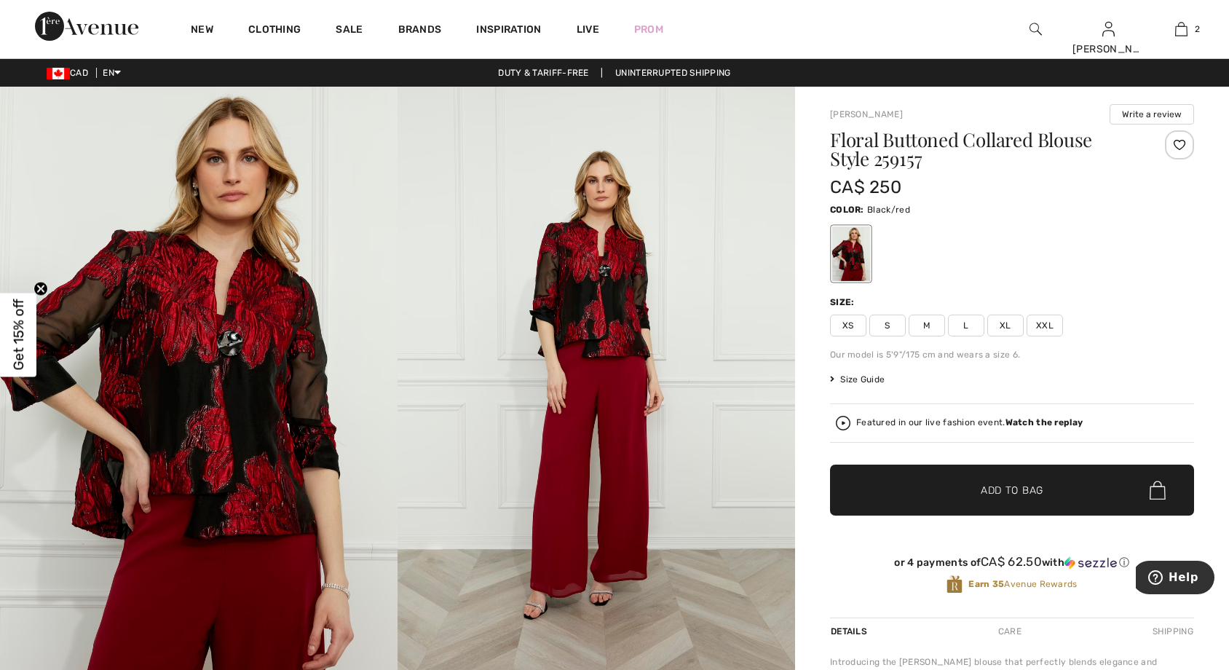
click at [1108, 346] on div "Floral Buttoned Collared Blouse Style 259157 CA$ 250 Color: Black/red Size: XS …" at bounding box center [1012, 373] width 364 height 487
click at [1153, 328] on div "XS S M L XL XXL" at bounding box center [1012, 325] width 364 height 22
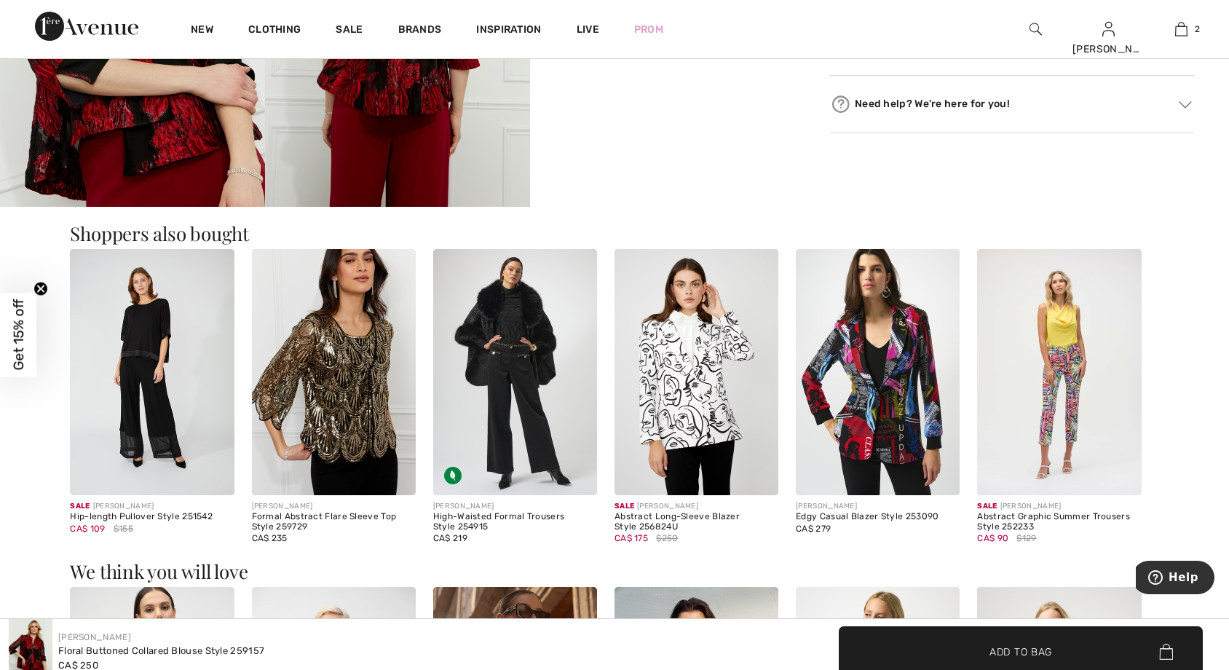
scroll to position [282, 0]
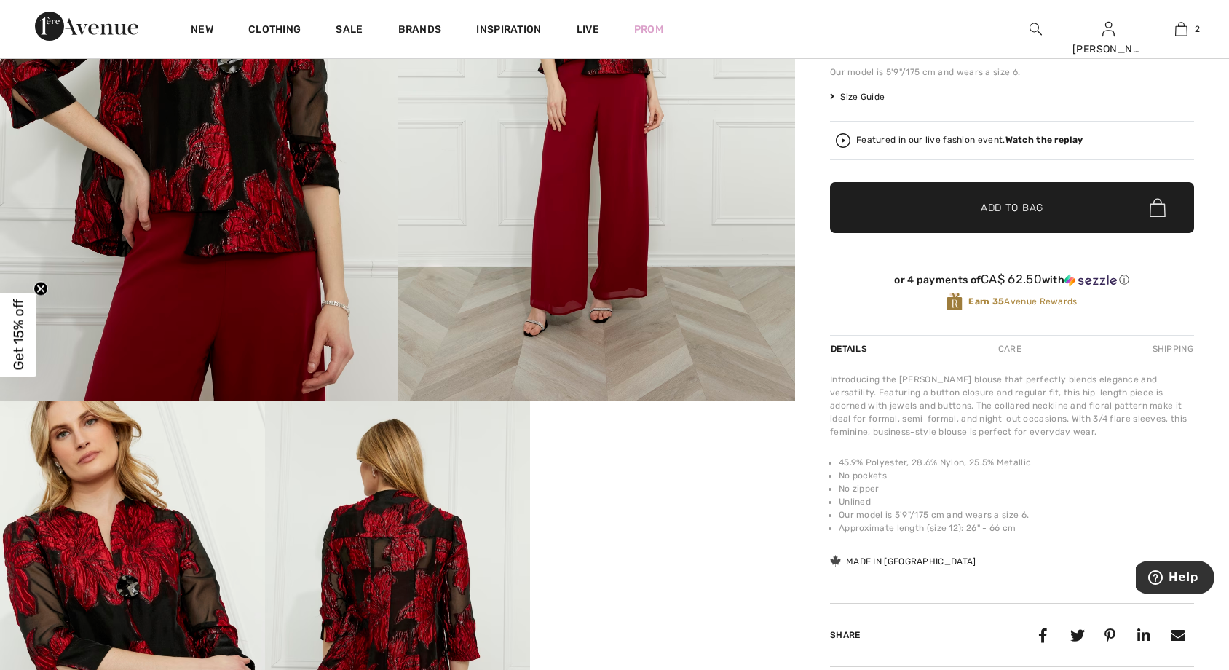
click at [429, 539] on img at bounding box center [397, 598] width 265 height 397
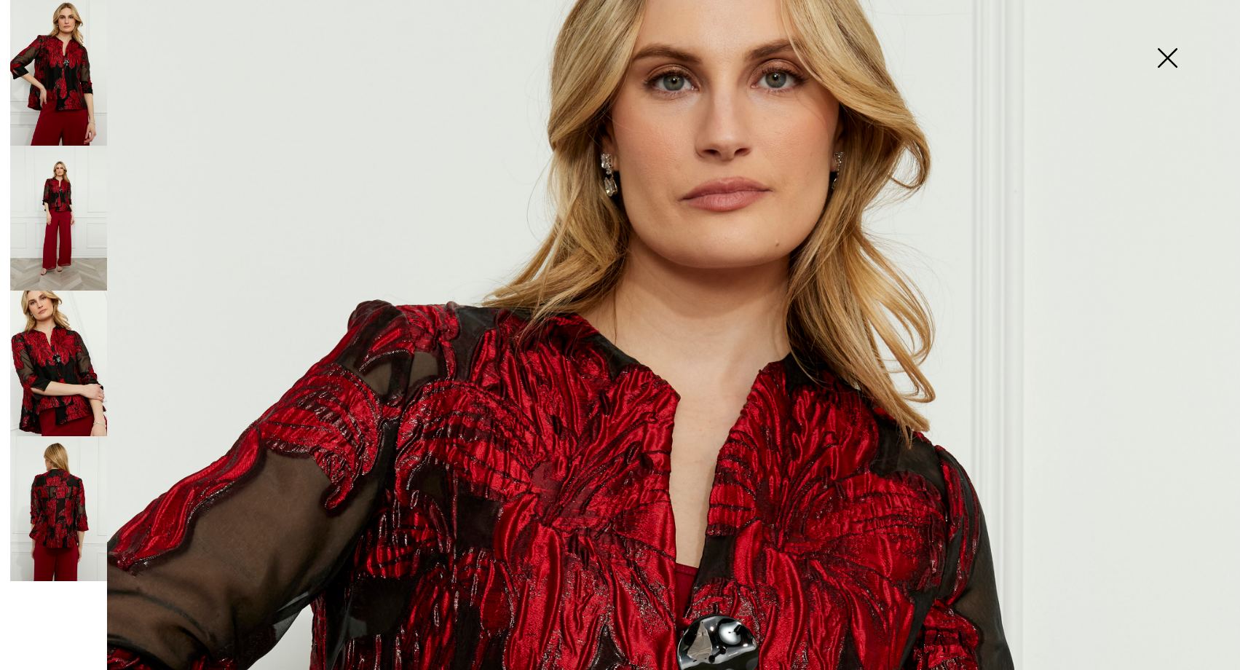
scroll to position [1520, 0]
